Goal: Navigation & Orientation: Find specific page/section

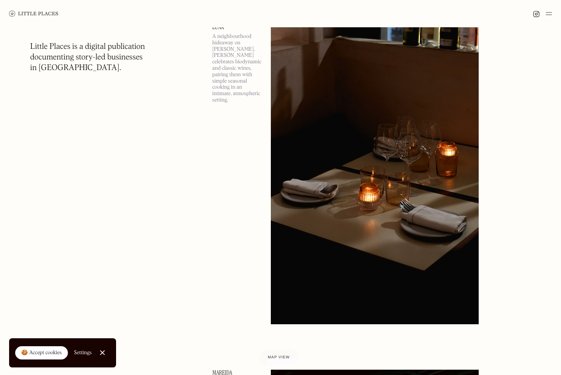
scroll to position [50, 0]
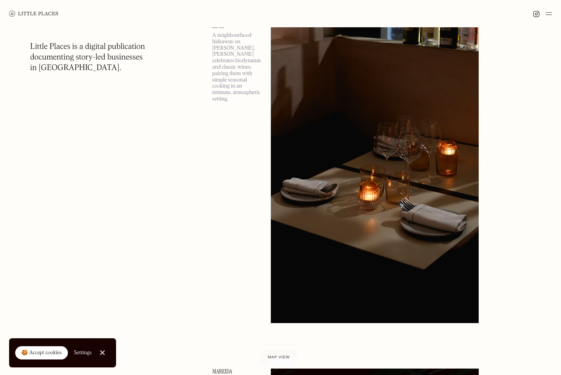
click at [102, 354] on div at bounding box center [102, 353] width 5 height 5
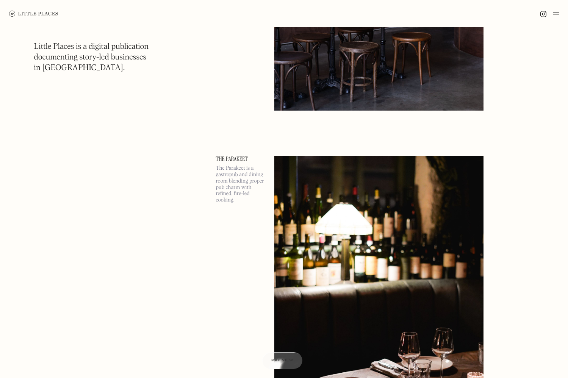
scroll to position [7468, 0]
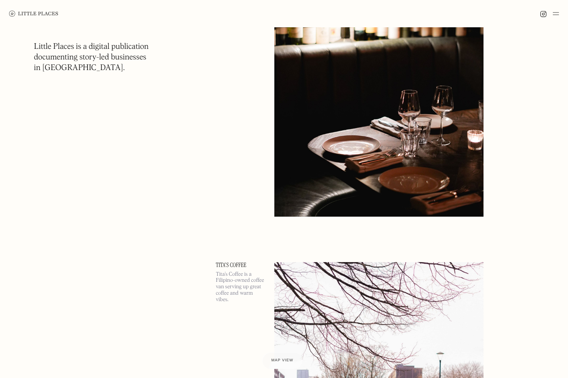
click at [344, 122] on img at bounding box center [379, 65] width 210 height 302
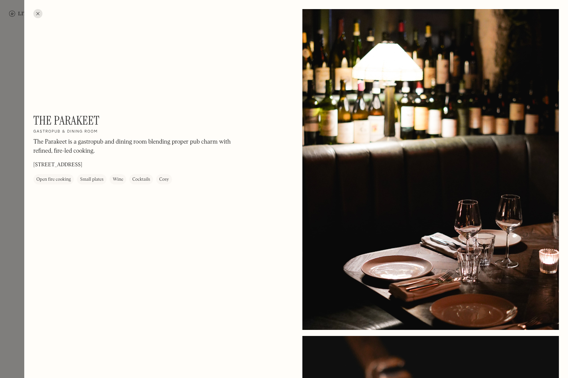
drag, startPoint x: 356, startPoint y: 116, endPoint x: 348, endPoint y: 112, distance: 8.5
click at [356, 116] on div at bounding box center [430, 169] width 257 height 321
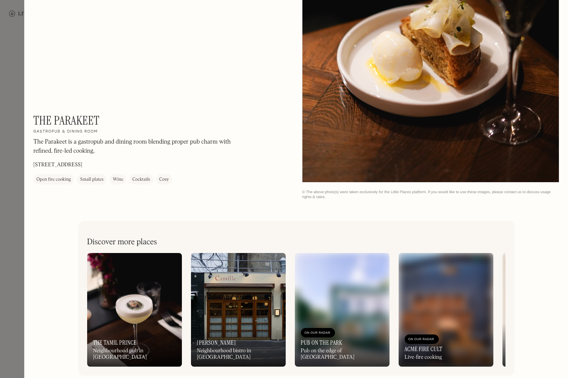
scroll to position [812, 0]
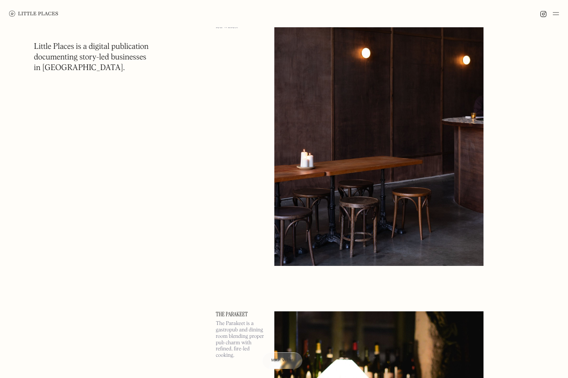
scroll to position [7057, 0]
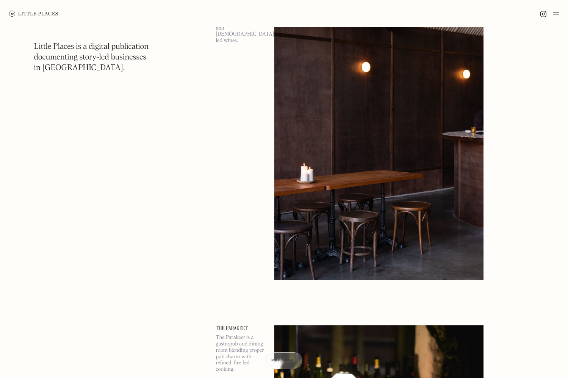
click at [325, 166] on img at bounding box center [379, 129] width 210 height 302
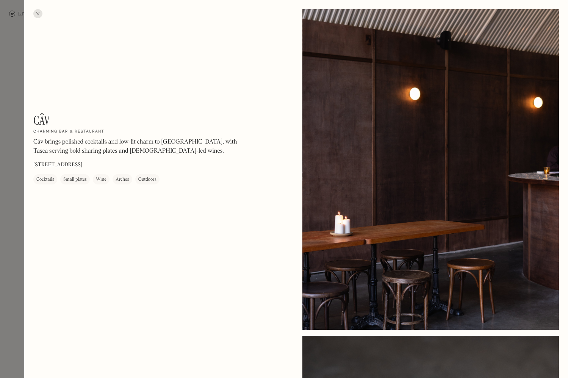
click at [349, 132] on div at bounding box center [430, 169] width 257 height 321
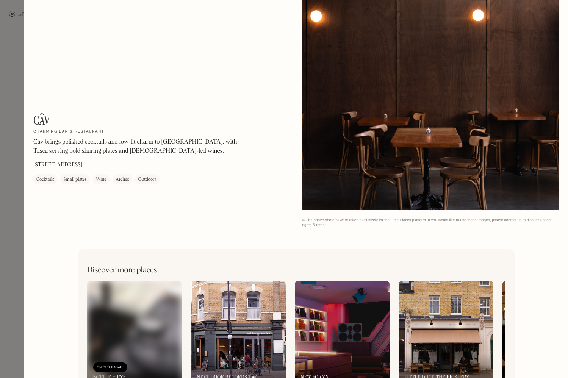
scroll to position [1139, 0]
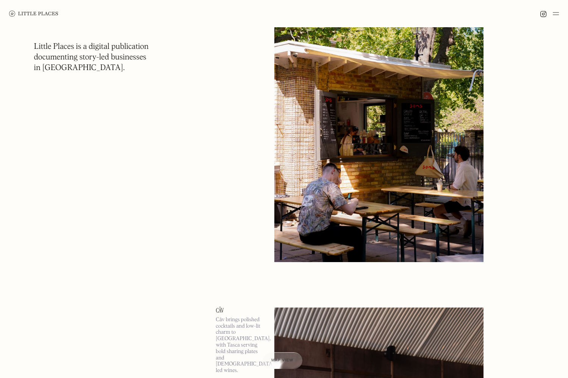
scroll to position [6726, 0]
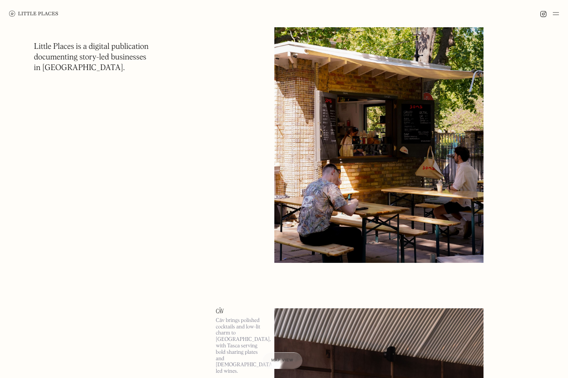
click at [358, 81] on img at bounding box center [379, 111] width 210 height 302
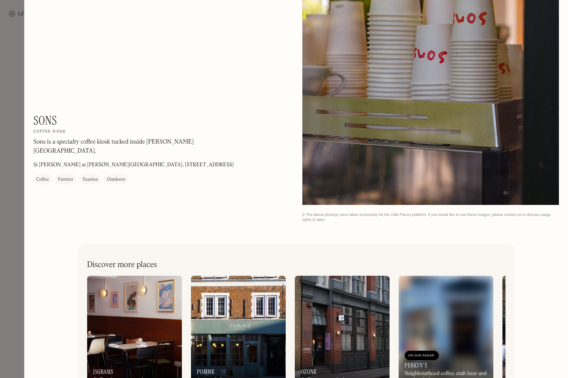
scroll to position [795, 0]
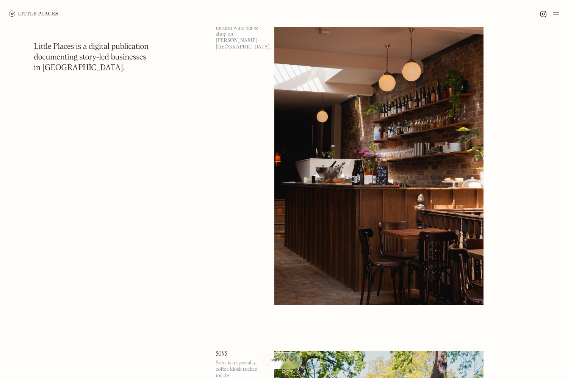
scroll to position [6335, 0]
click at [329, 175] on img at bounding box center [379, 154] width 210 height 302
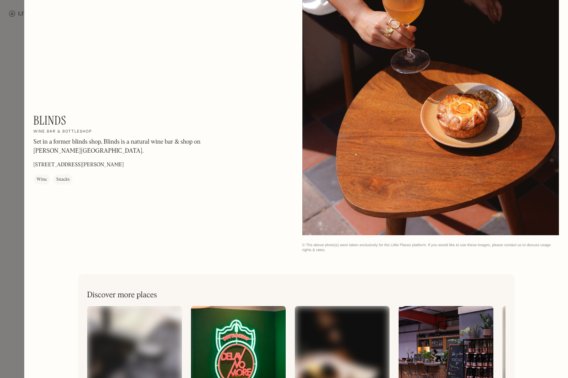
scroll to position [750, 0]
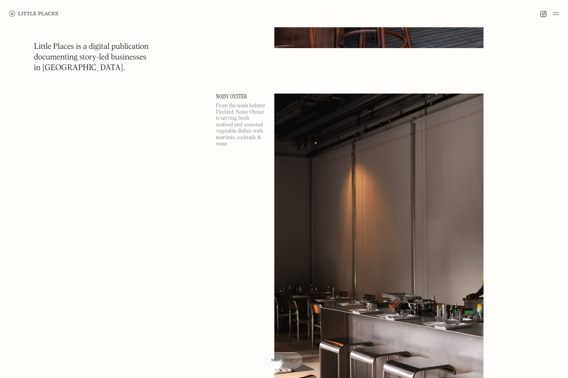
scroll to position [5203, 0]
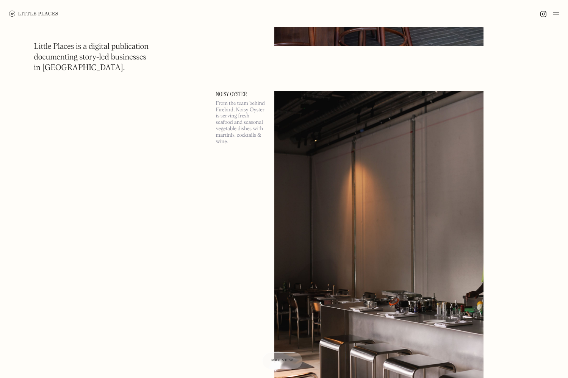
click at [335, 155] on img at bounding box center [379, 242] width 210 height 302
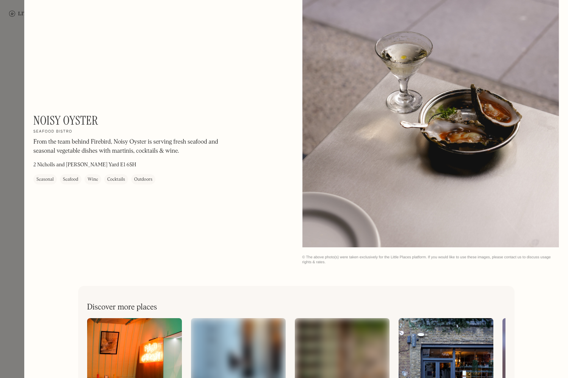
scroll to position [812, 0]
